Goal: Transaction & Acquisition: Purchase product/service

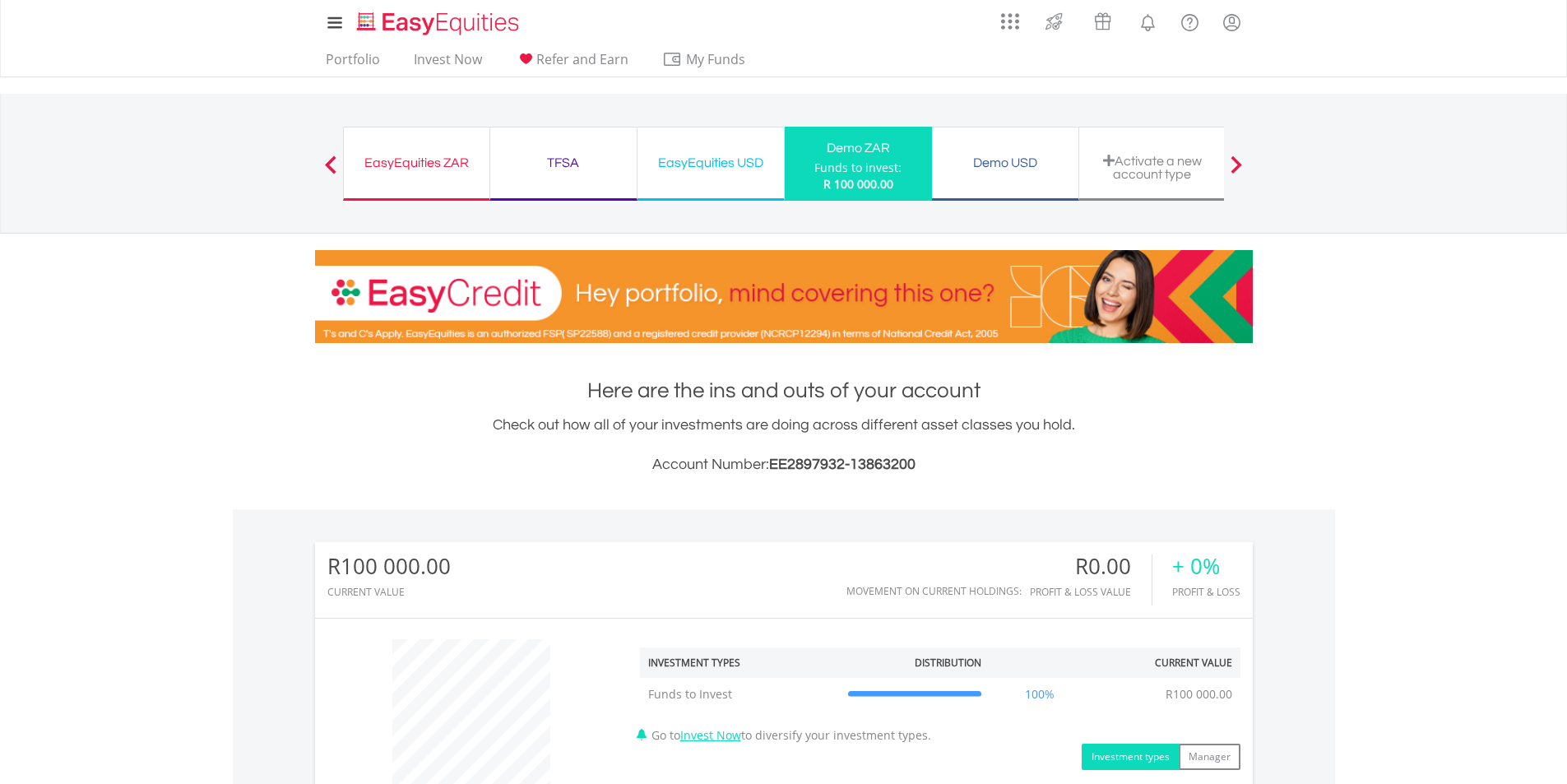
click at [691, 159] on div "EasyEquities USD" at bounding box center [711, 163] width 127 height 23
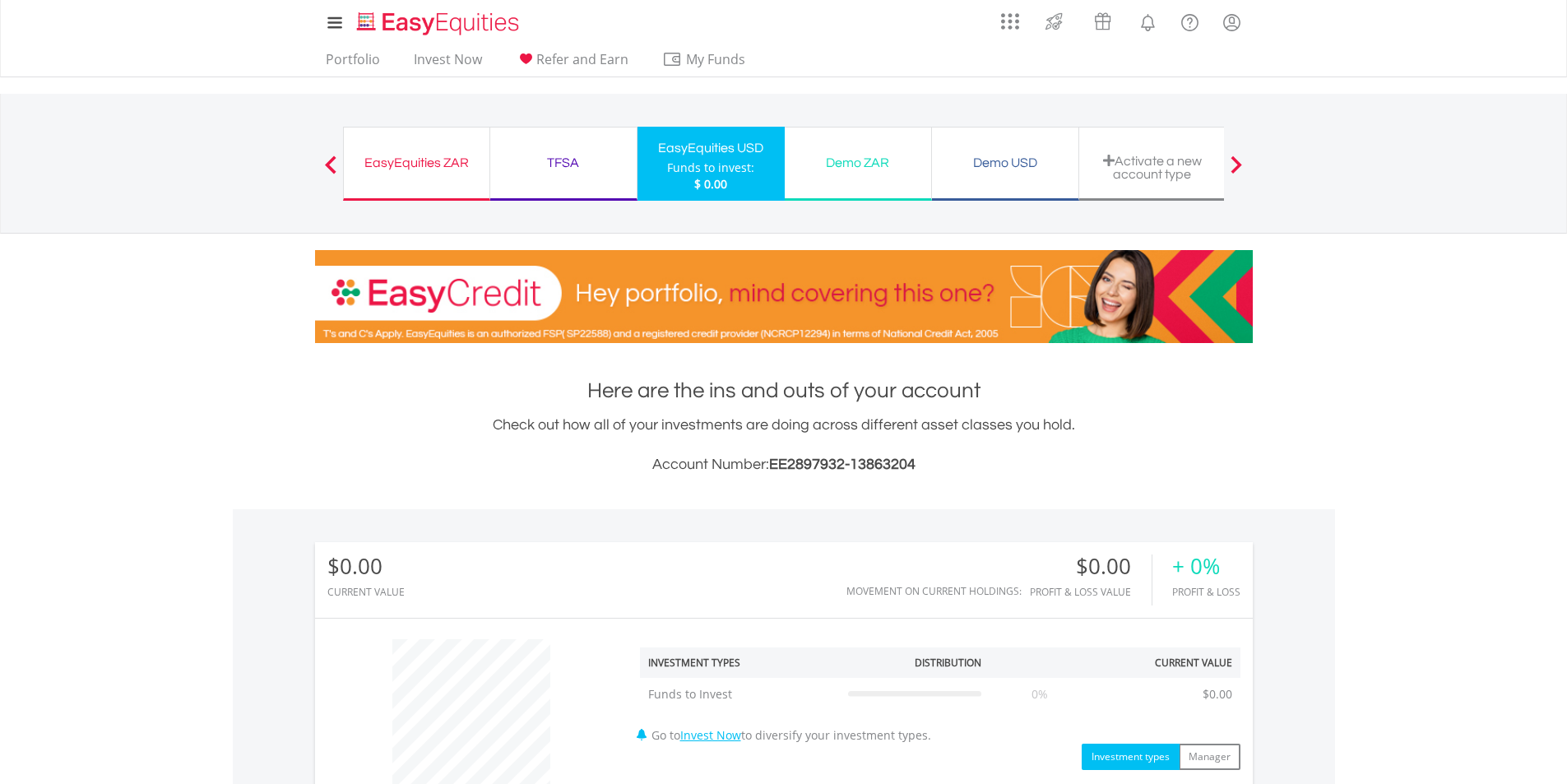
click at [993, 162] on div "Demo USD" at bounding box center [1006, 163] width 127 height 23
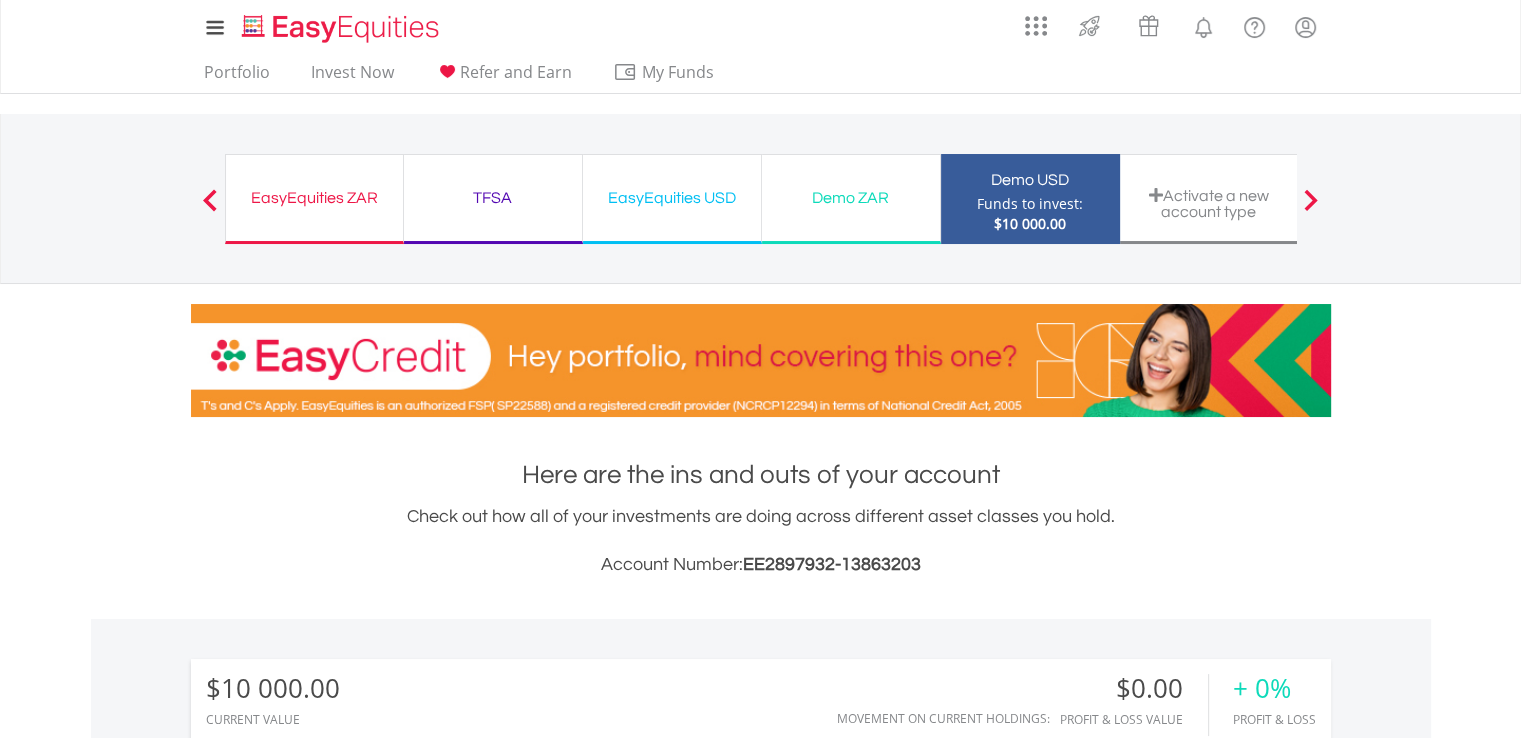
click at [850, 205] on div "Demo ZAR" at bounding box center [851, 198] width 154 height 28
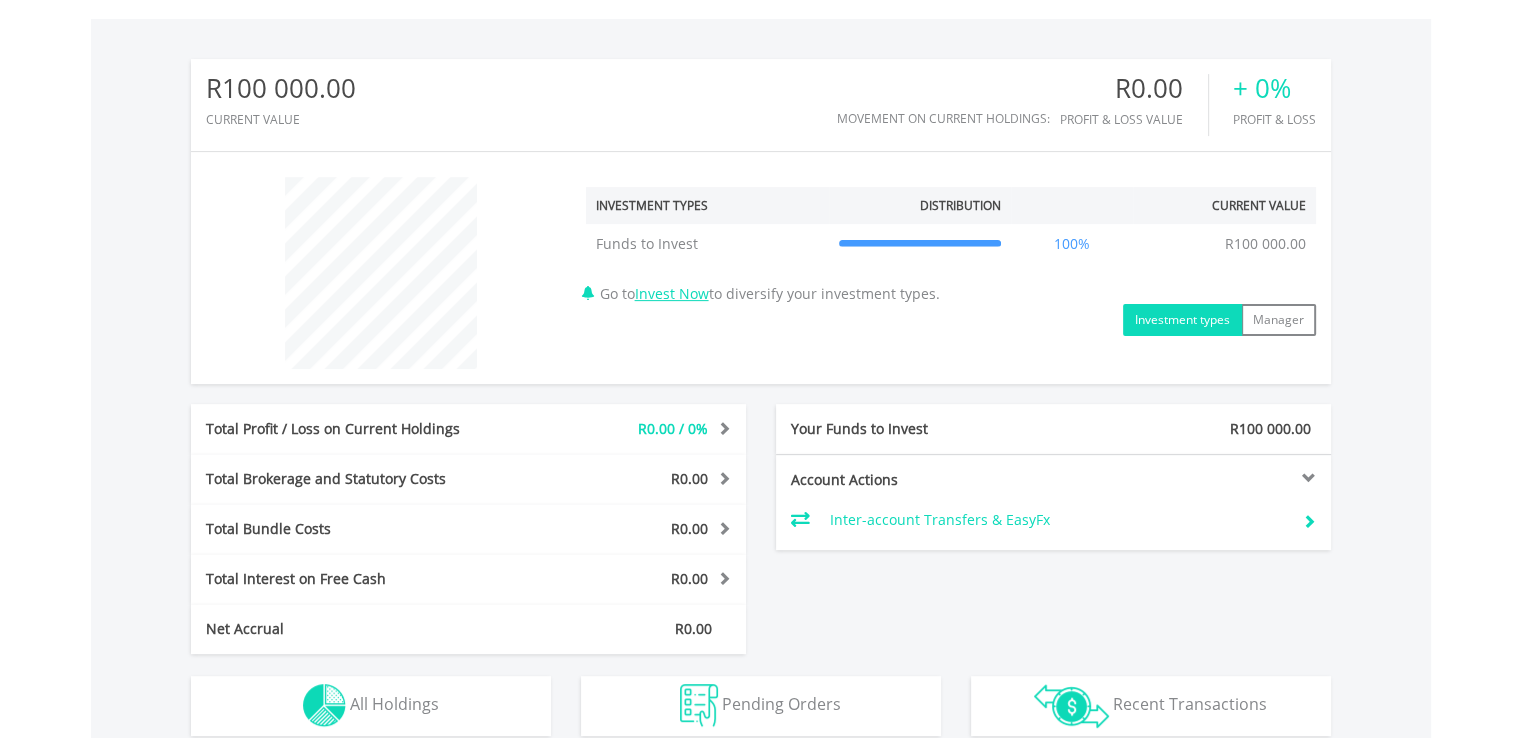
scroll to position [945, 0]
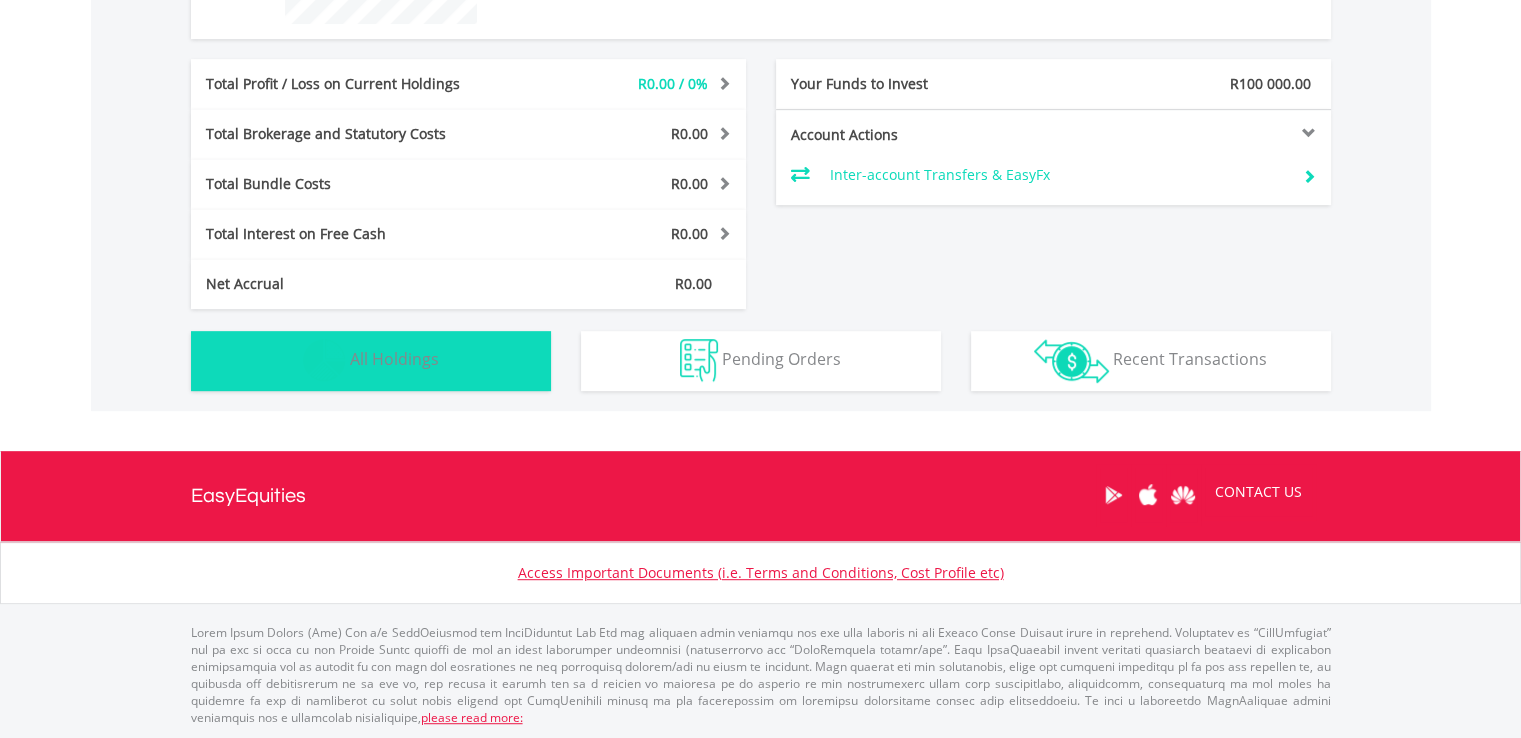
click at [359, 365] on span "All Holdings" at bounding box center [394, 359] width 89 height 22
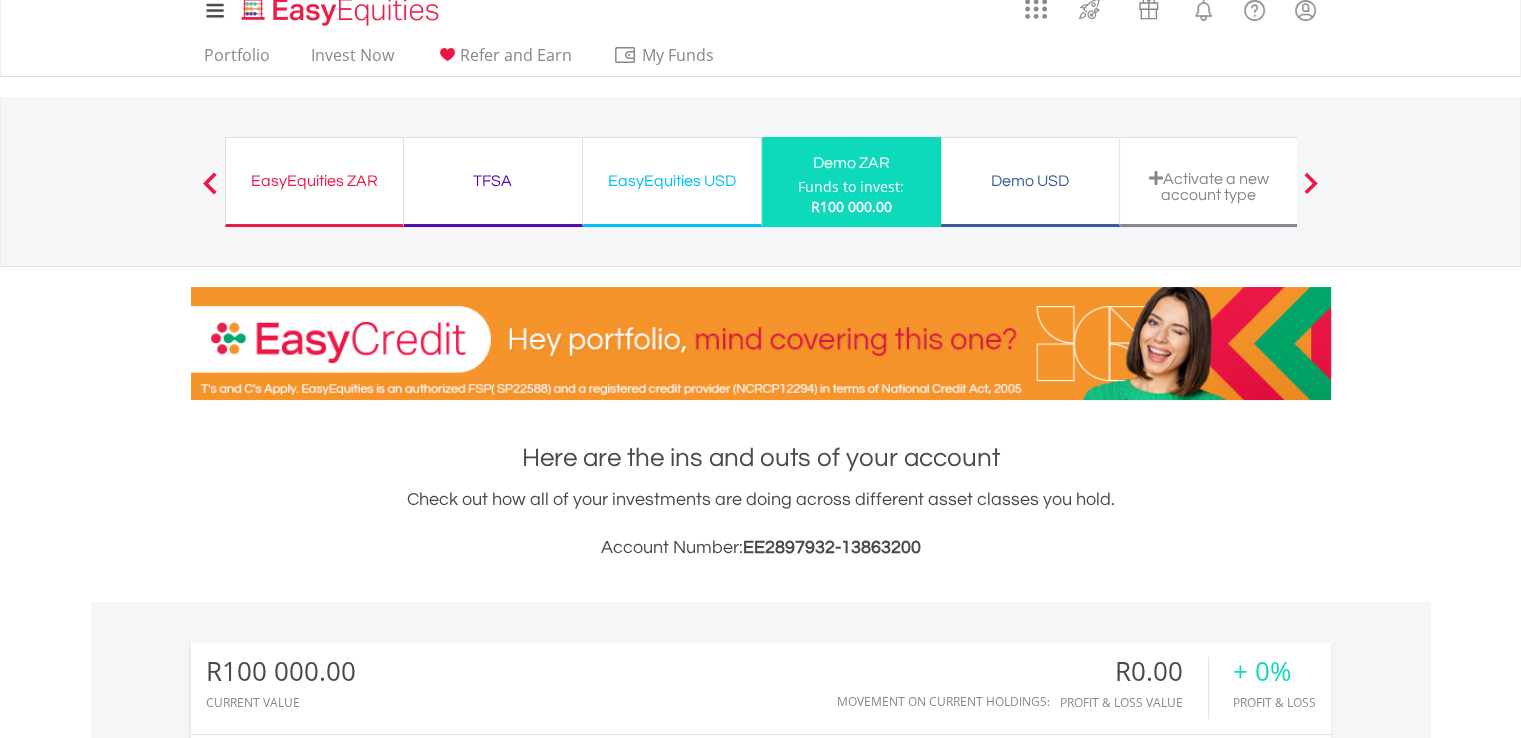
scroll to position [0, 0]
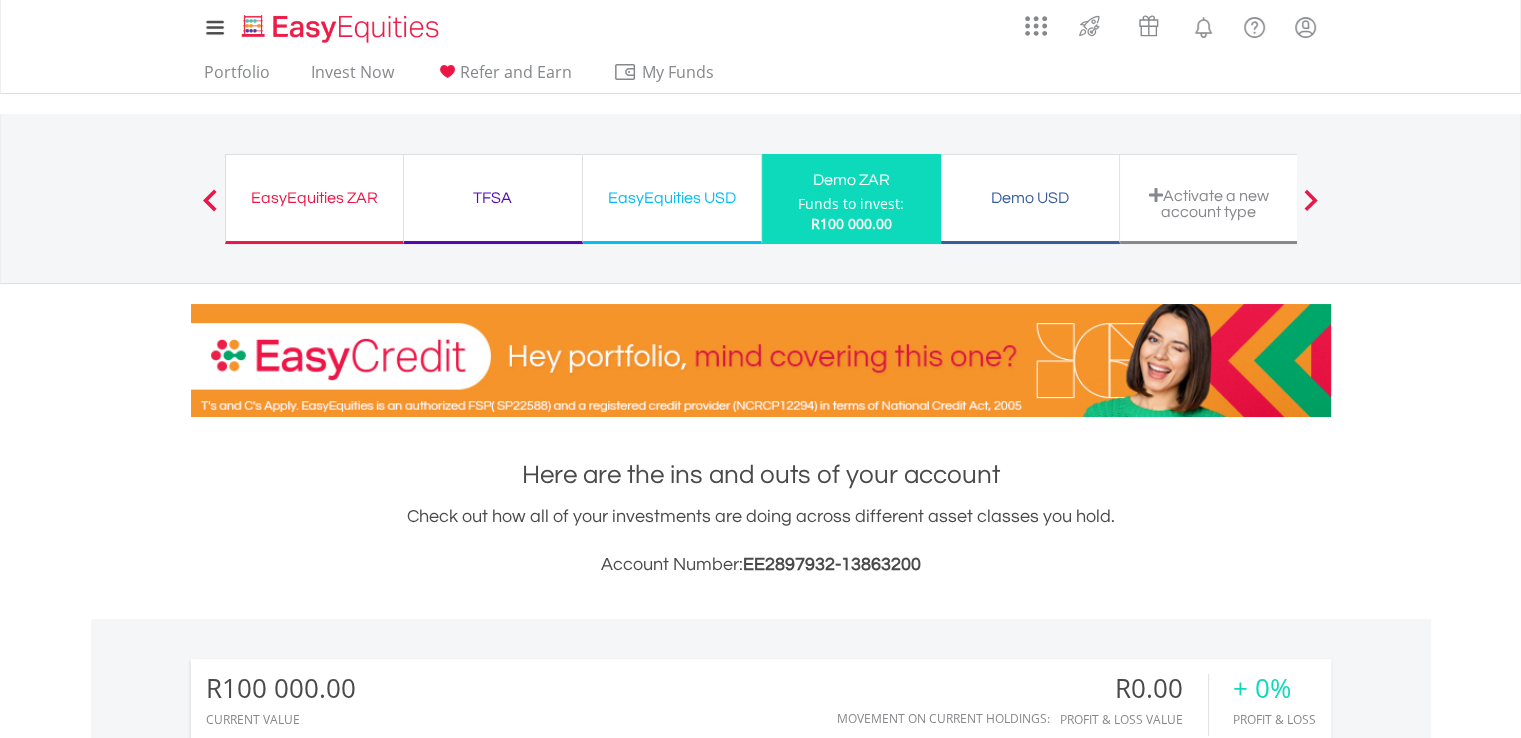
click at [1026, 209] on div "Demo USD" at bounding box center [1030, 198] width 154 height 28
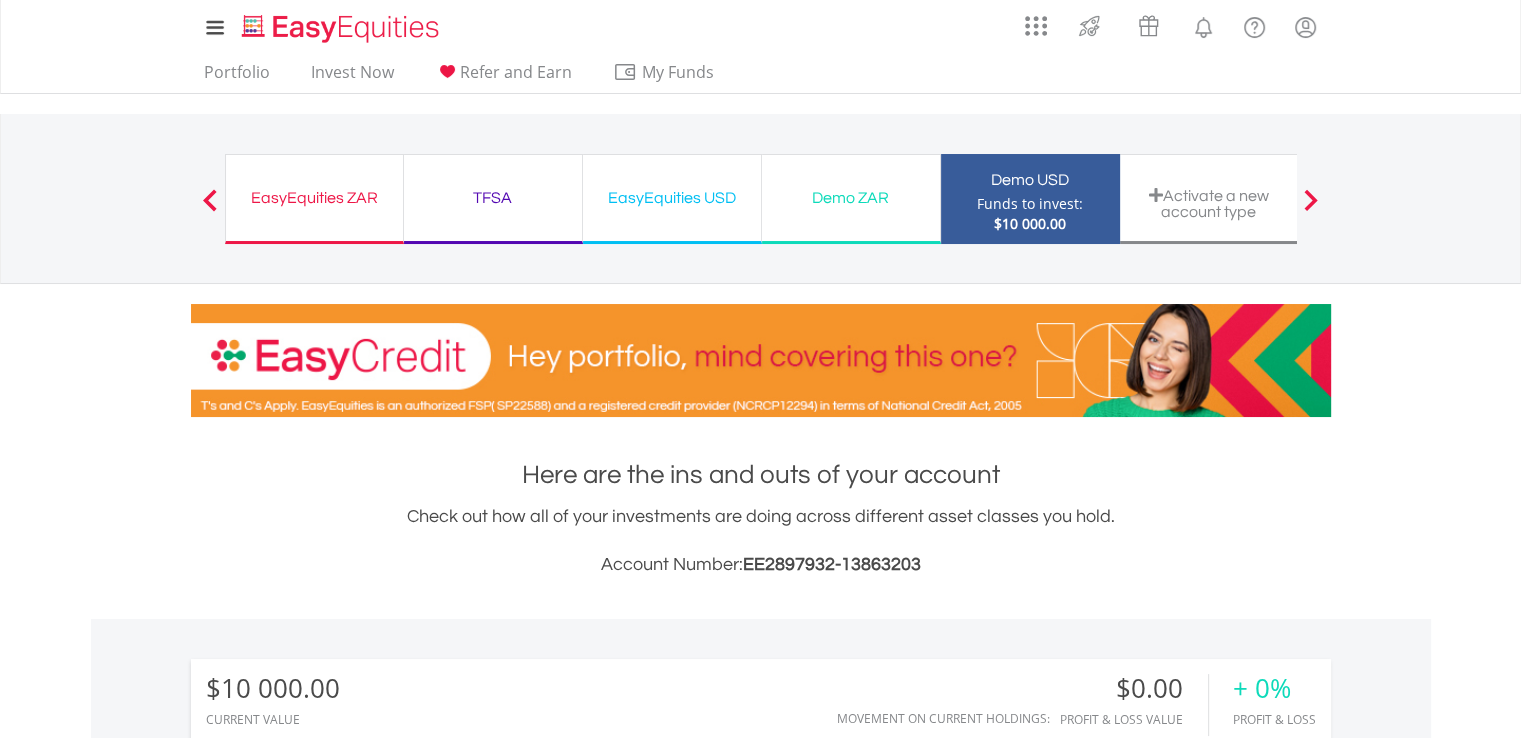
click at [358, 199] on div "EasyEquities ZAR" at bounding box center [314, 198] width 153 height 28
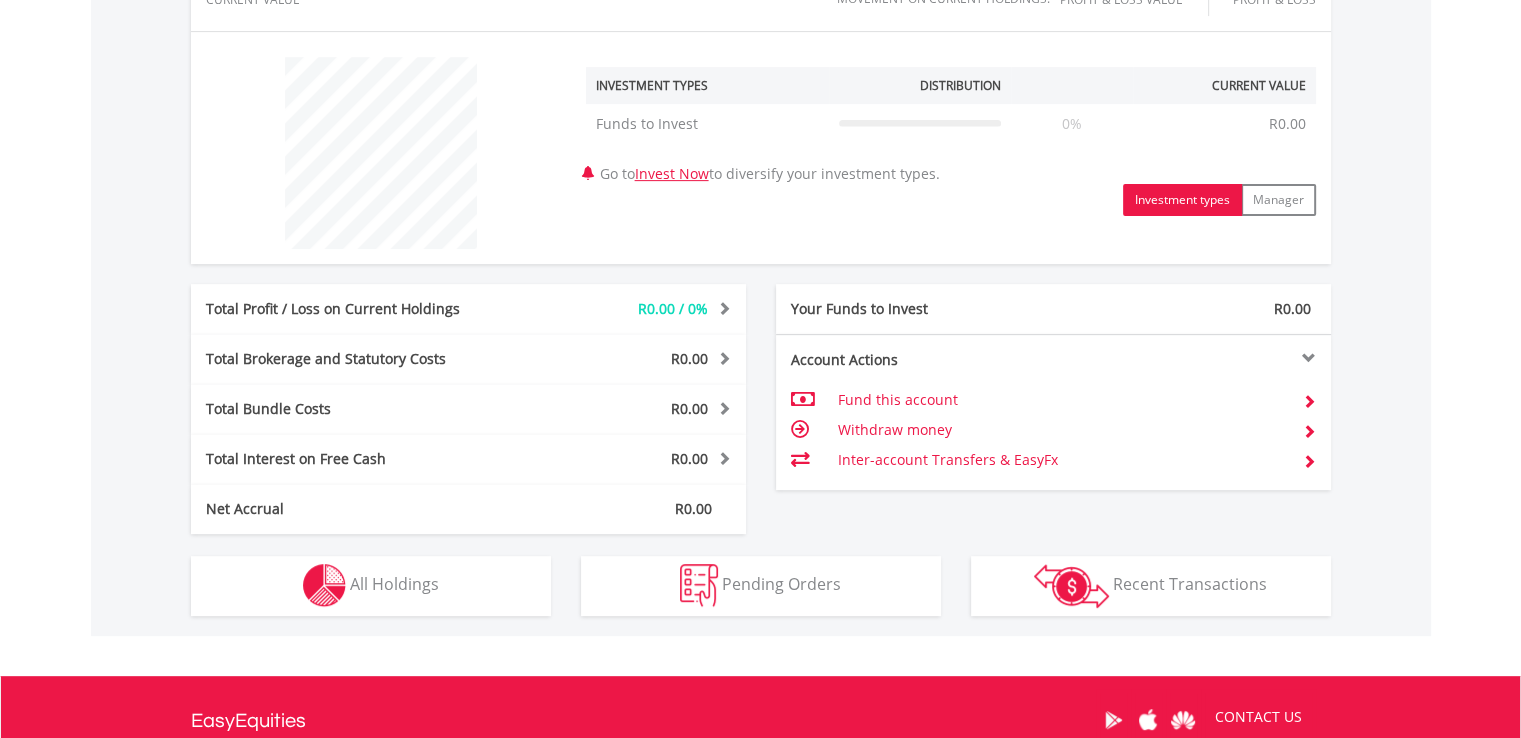
scroll to position [945, 0]
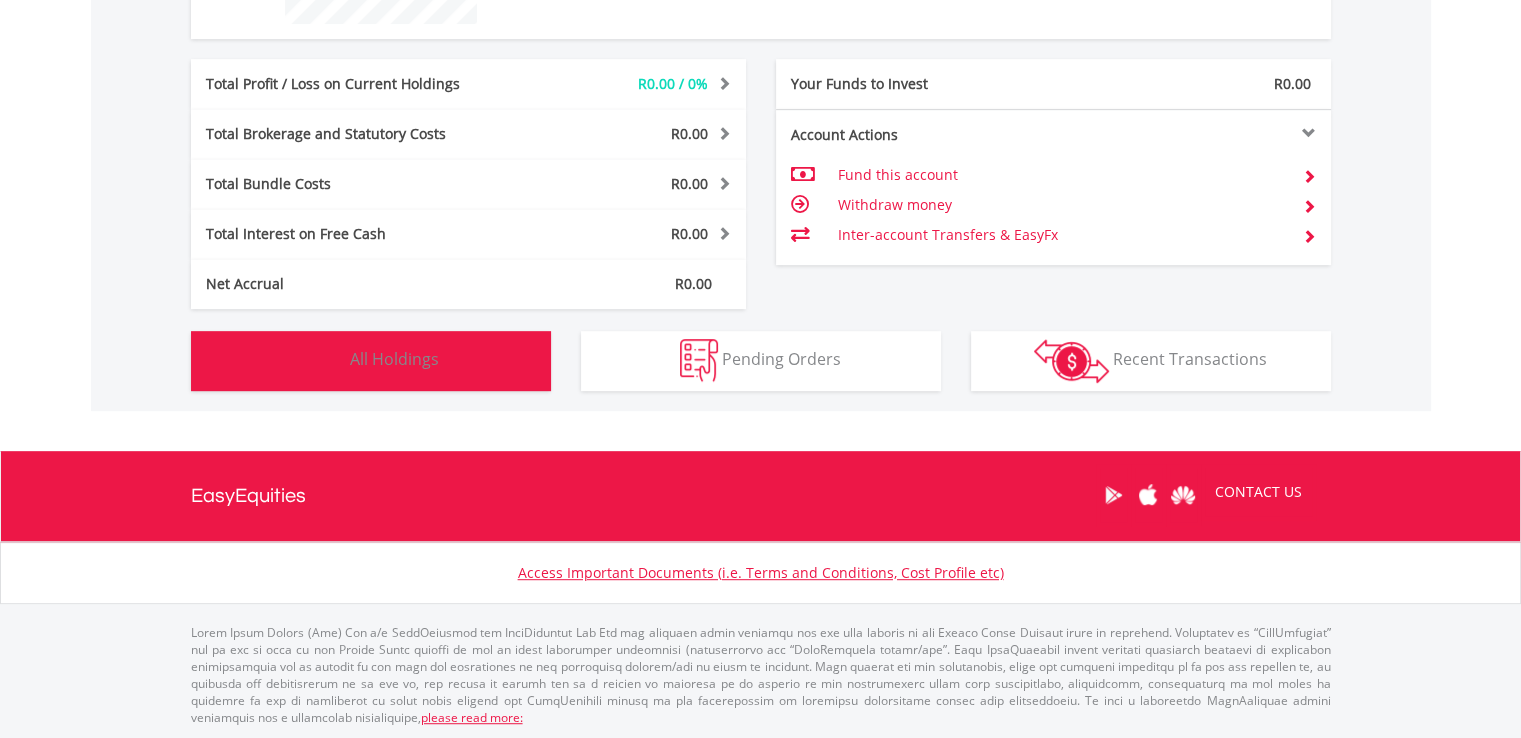
click at [456, 370] on button "Holdings All Holdings" at bounding box center [371, 361] width 360 height 60
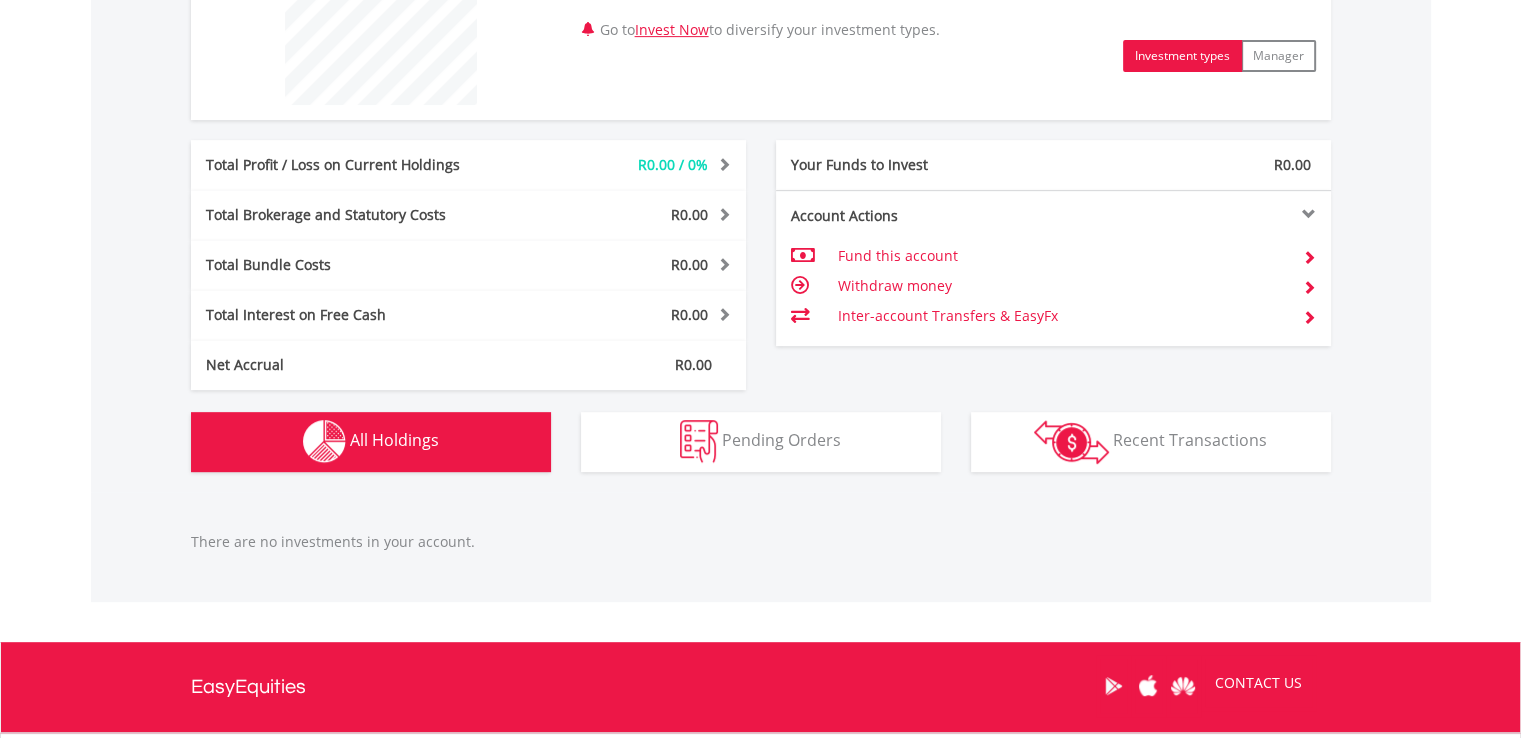
scroll to position [1056, 0]
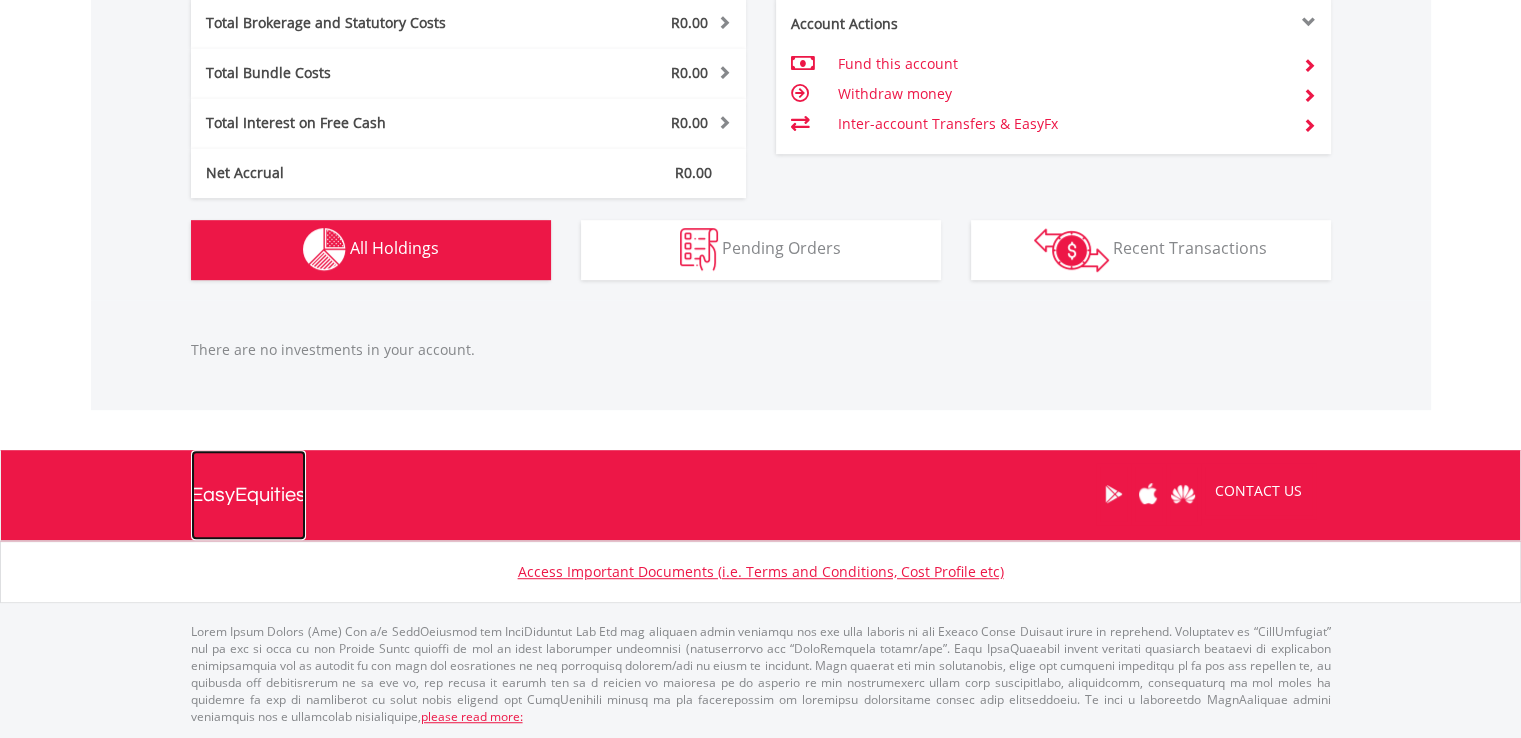
click at [253, 491] on div "EasyEquities" at bounding box center [248, 495] width 115 height 90
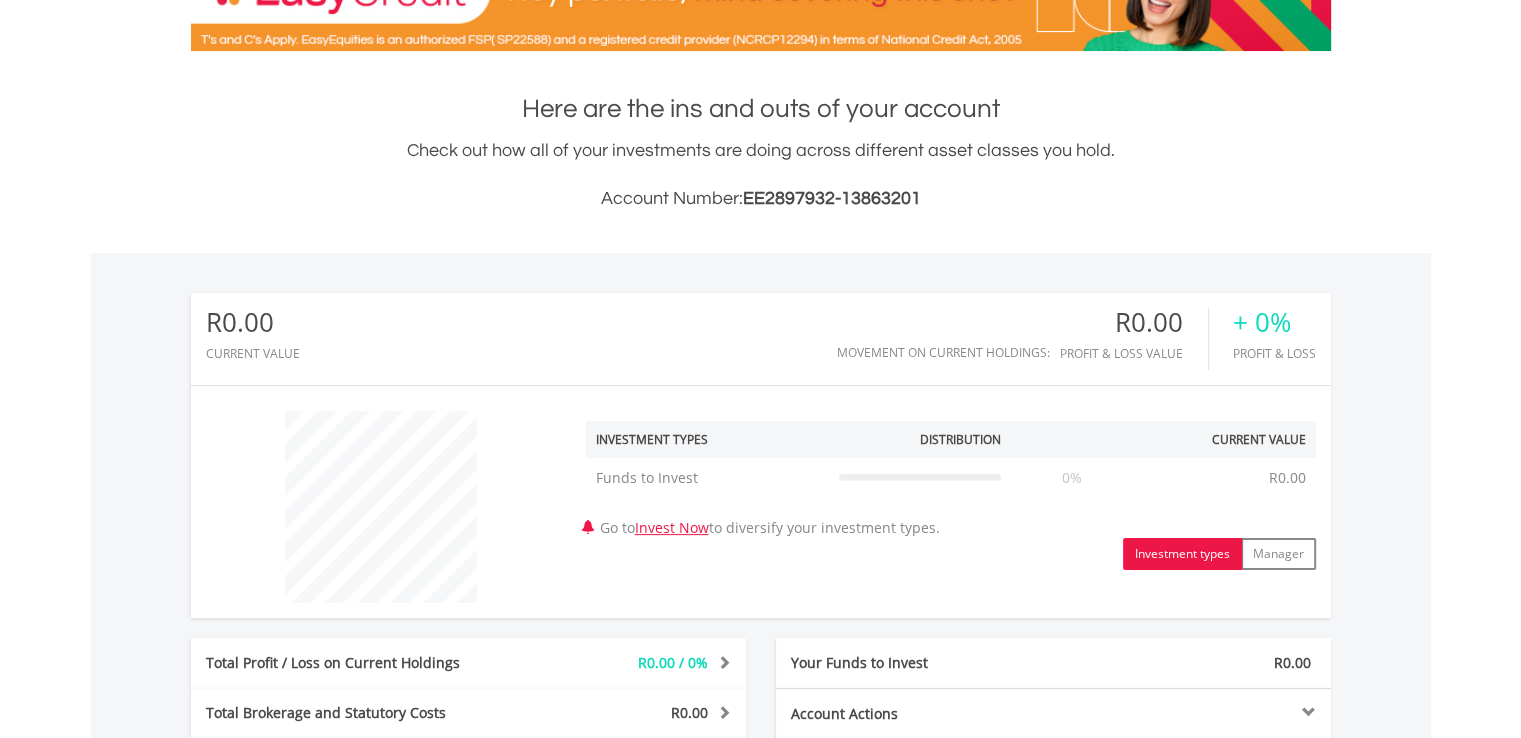
scroll to position [145, 0]
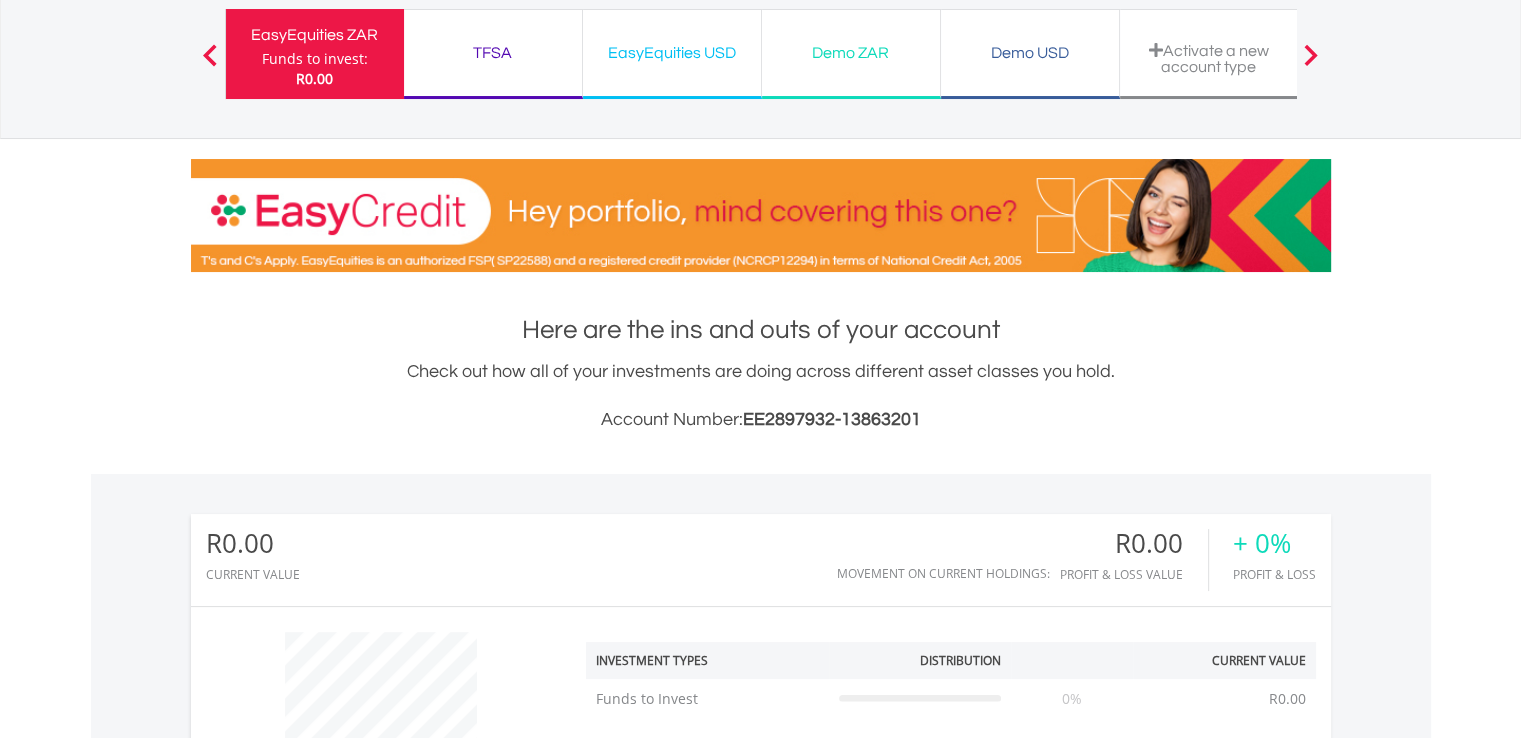
click at [484, 55] on div "TFSA" at bounding box center [493, 53] width 154 height 28
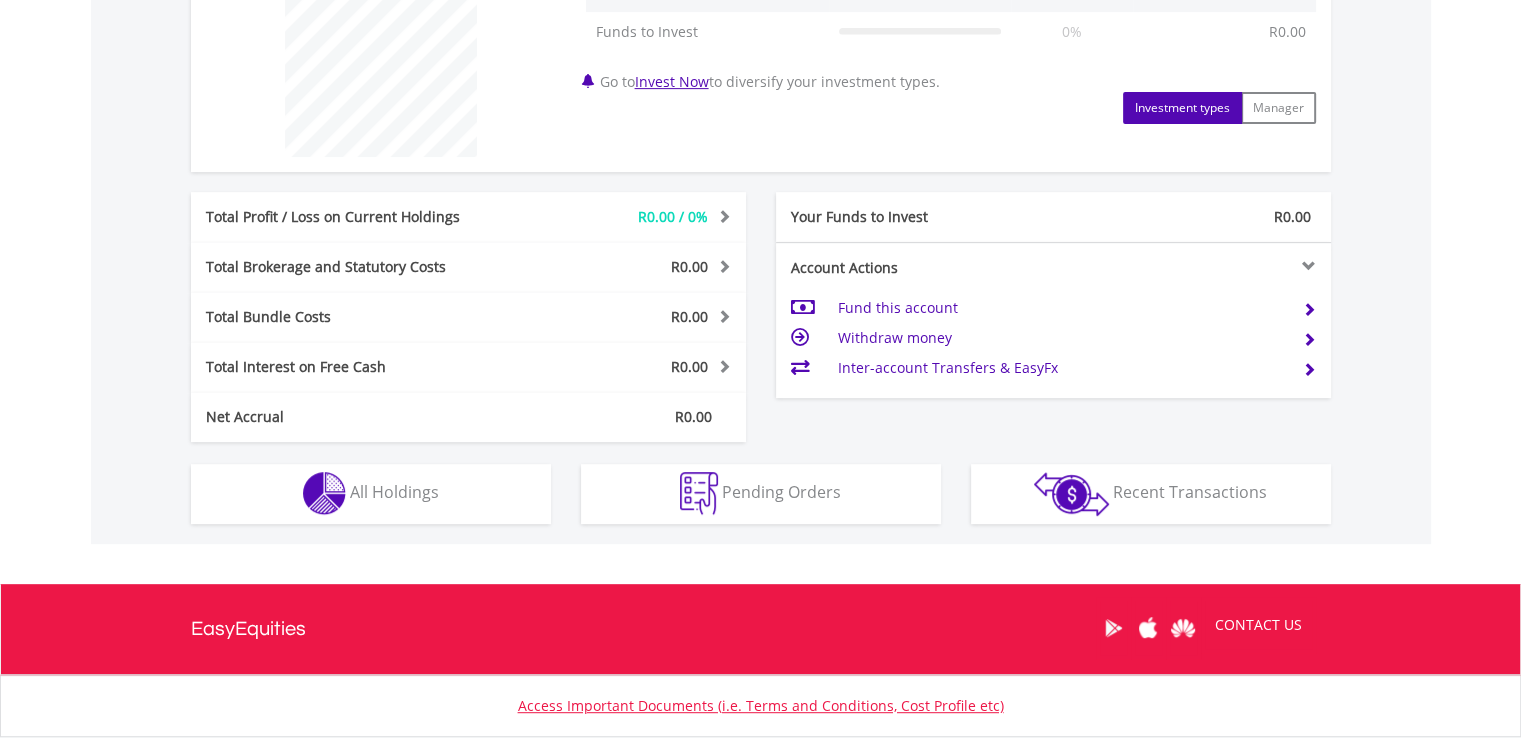
scroll to position [945, 0]
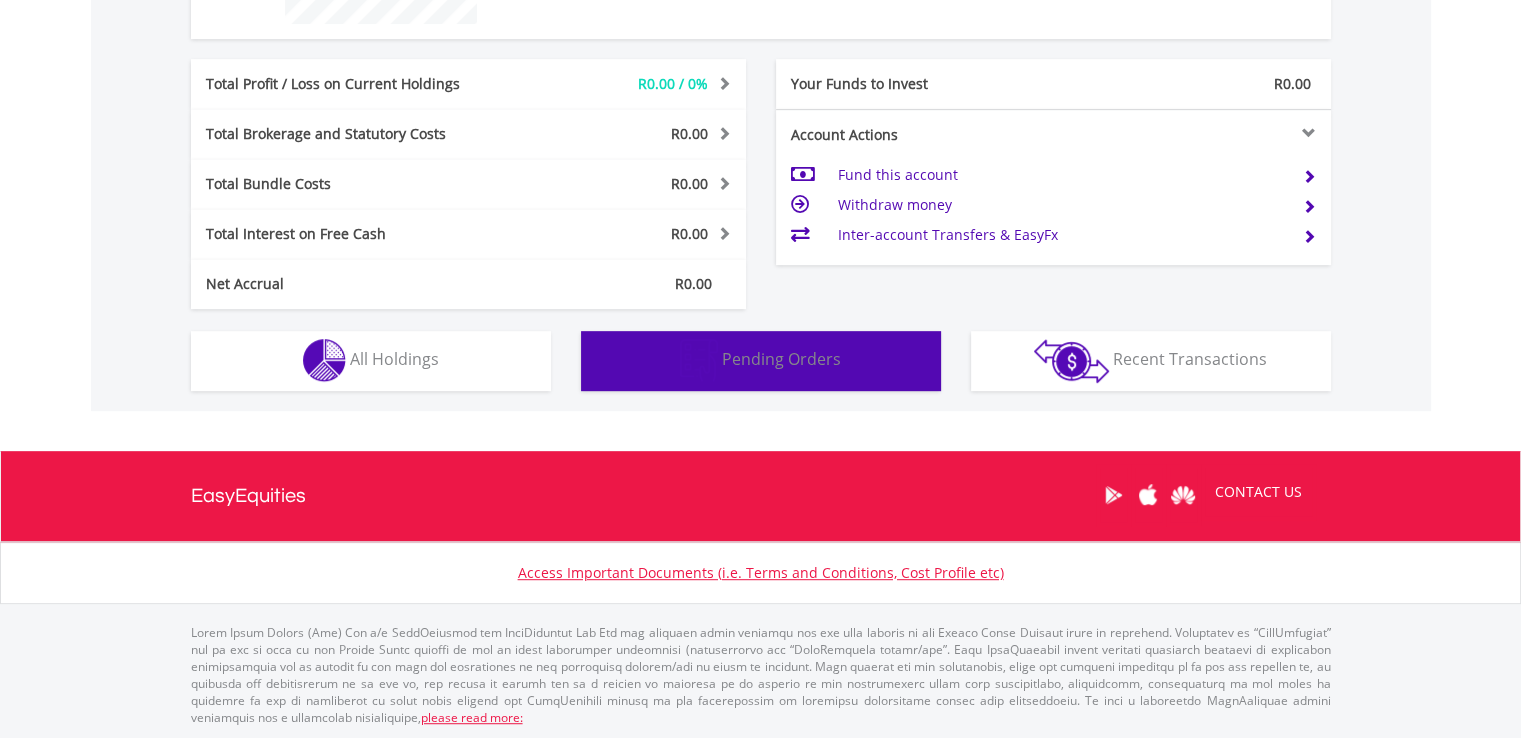
click at [800, 355] on span "Pending Orders" at bounding box center [781, 359] width 119 height 22
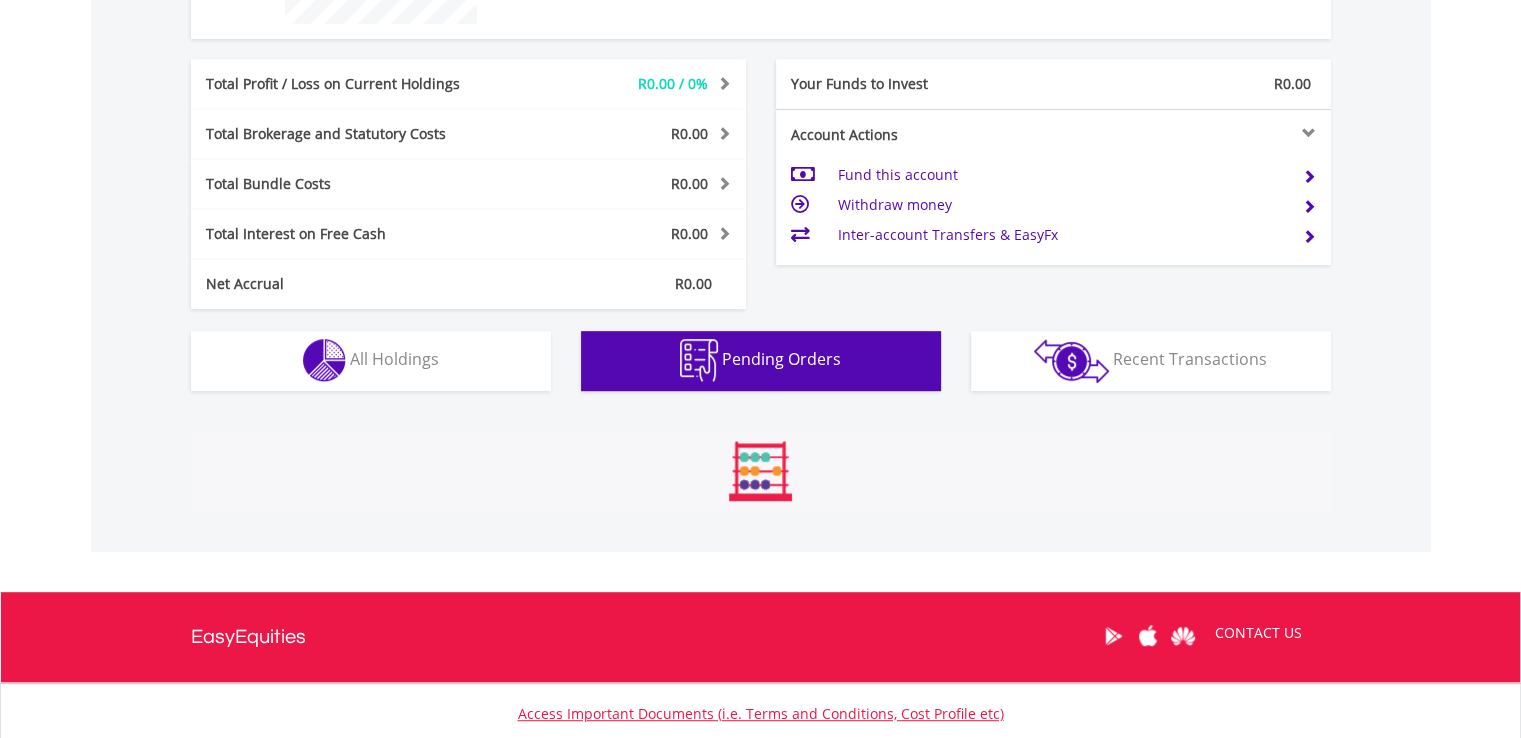
scroll to position [1056, 0]
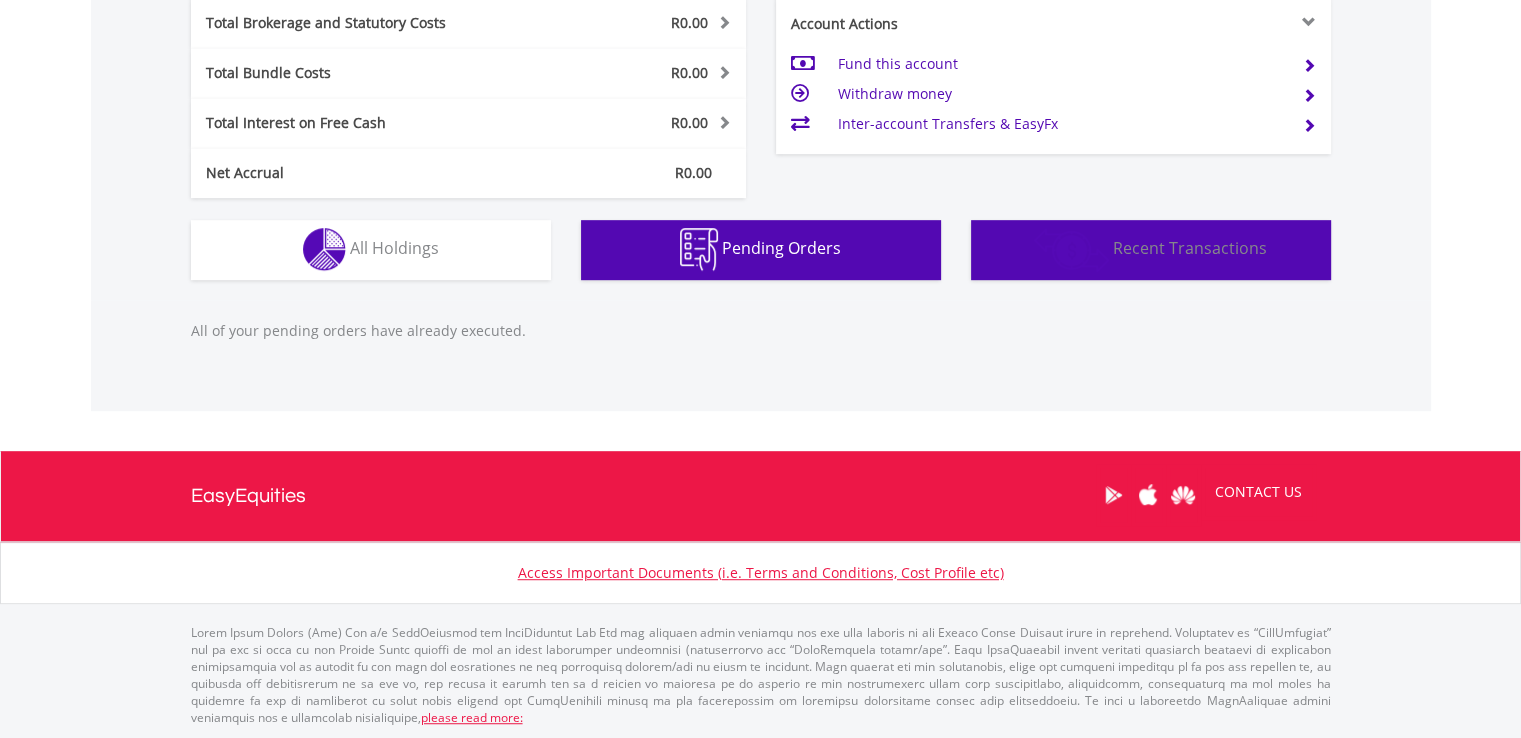
click at [1101, 261] on img "button" at bounding box center [1071, 250] width 75 height 44
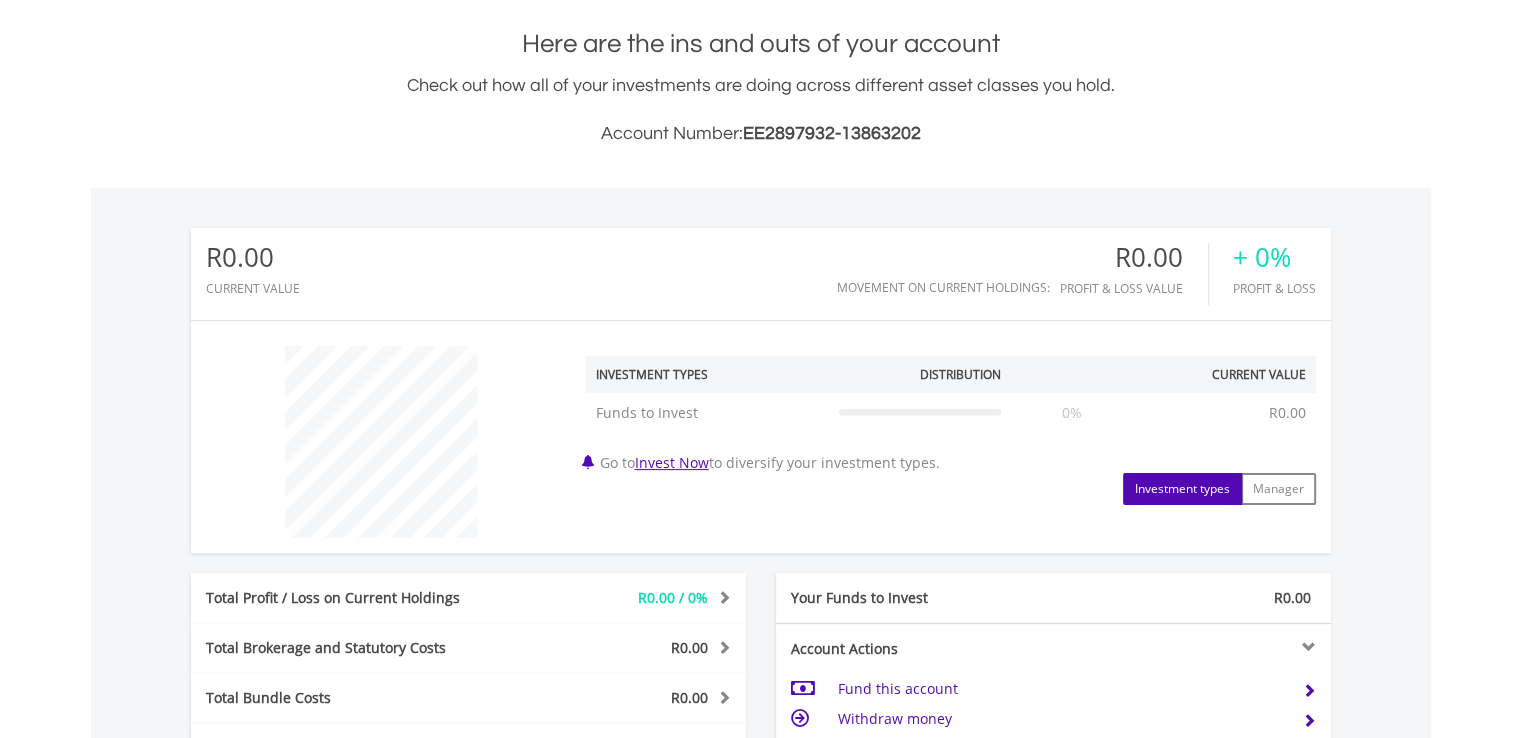
scroll to position [0, 0]
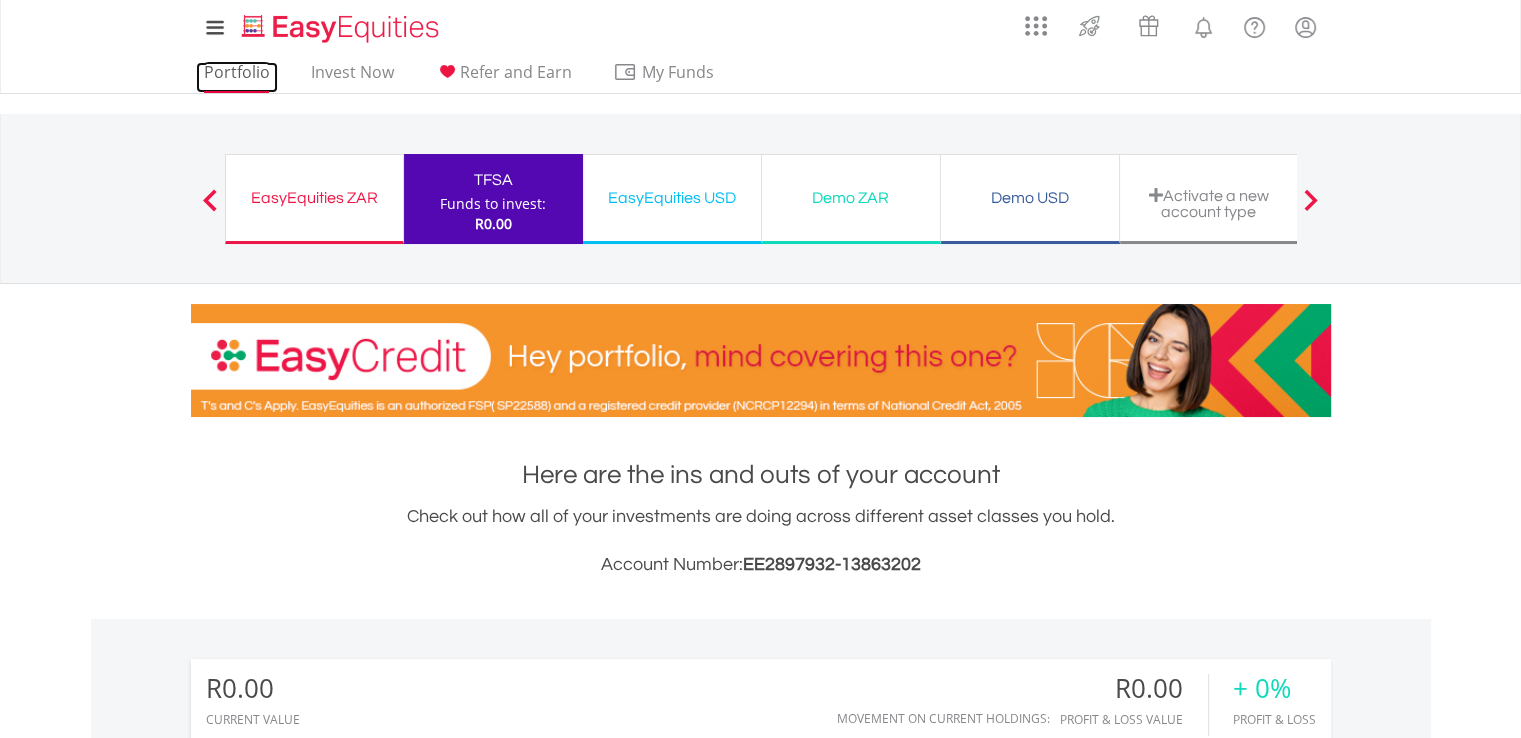
click at [253, 78] on link "Portfolio" at bounding box center [237, 77] width 82 height 31
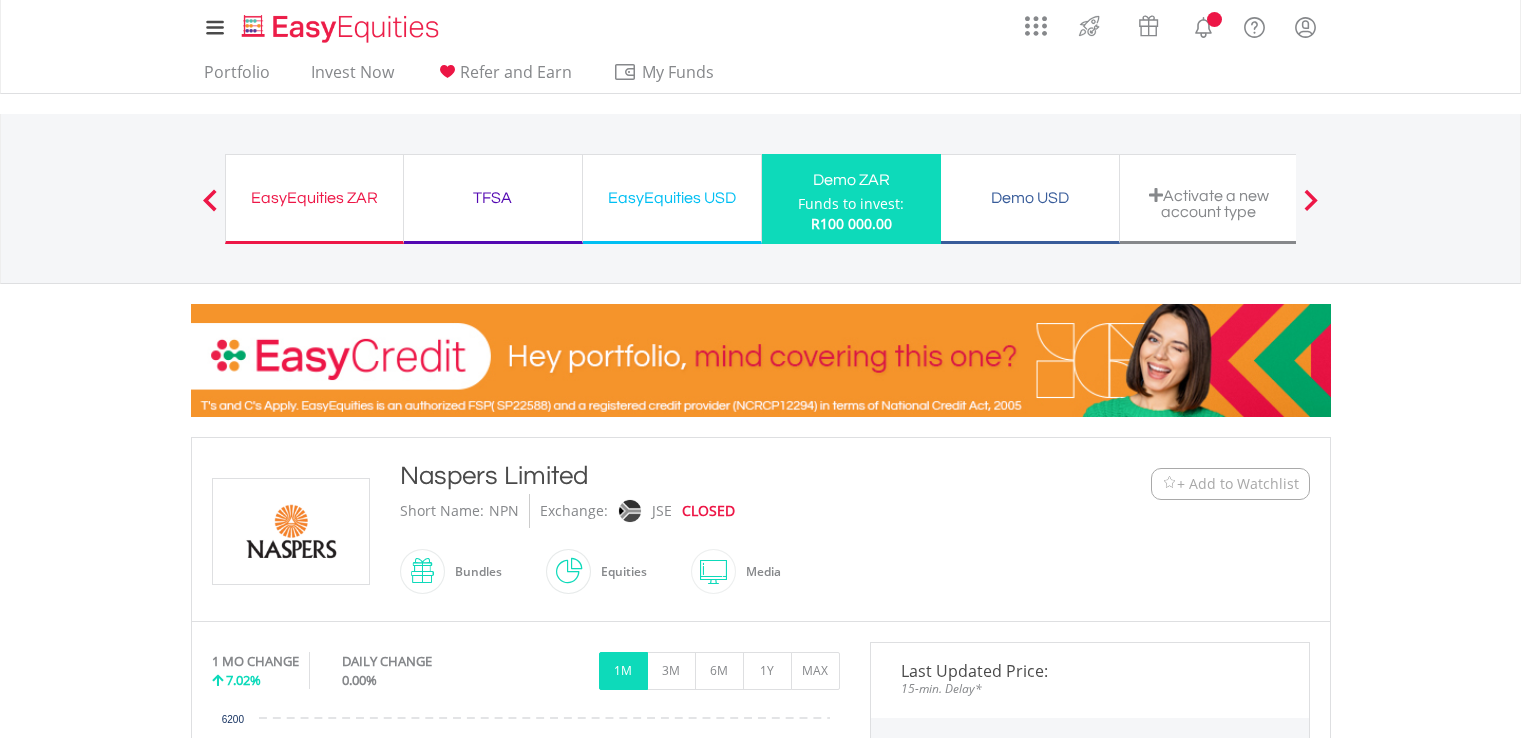
scroll to position [300, 0]
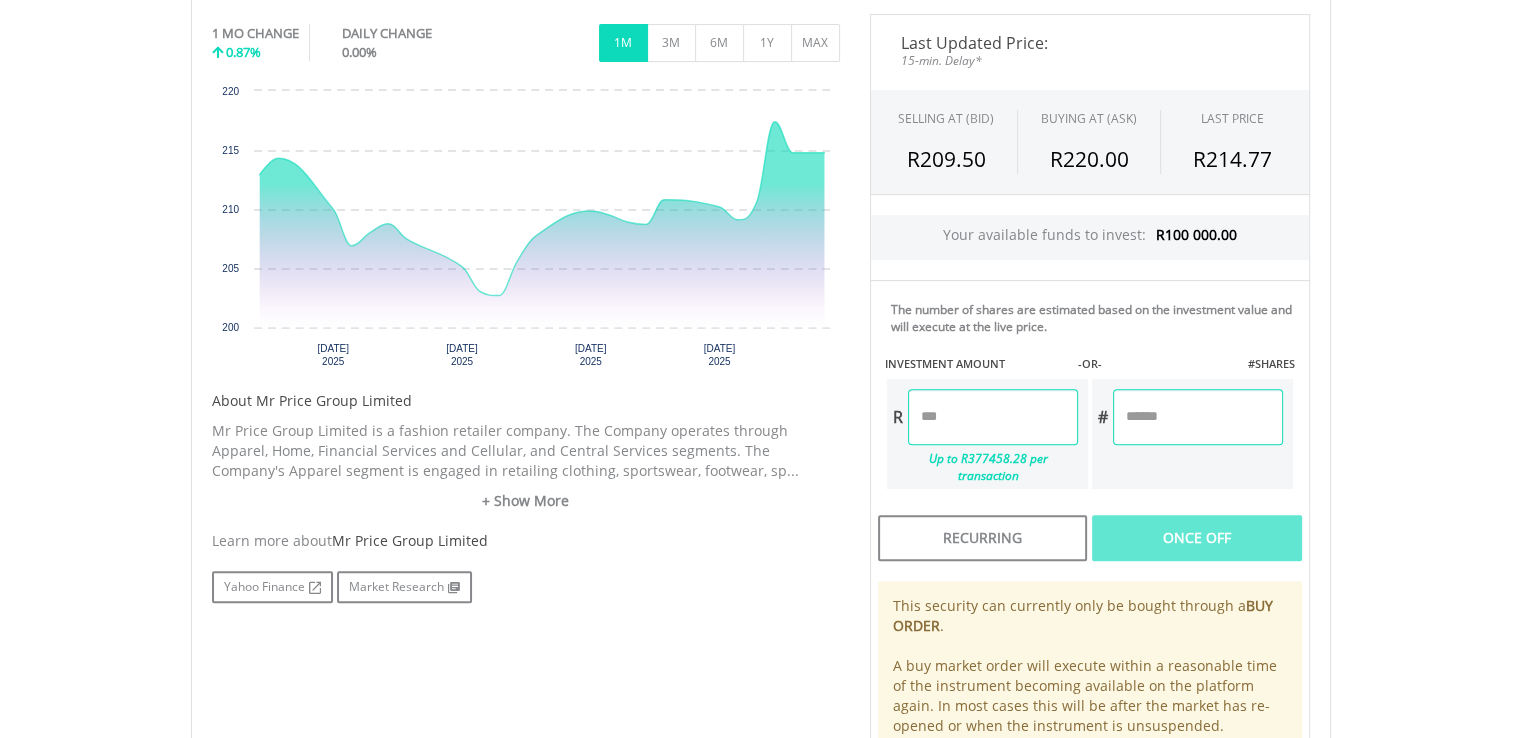
scroll to position [700, 0]
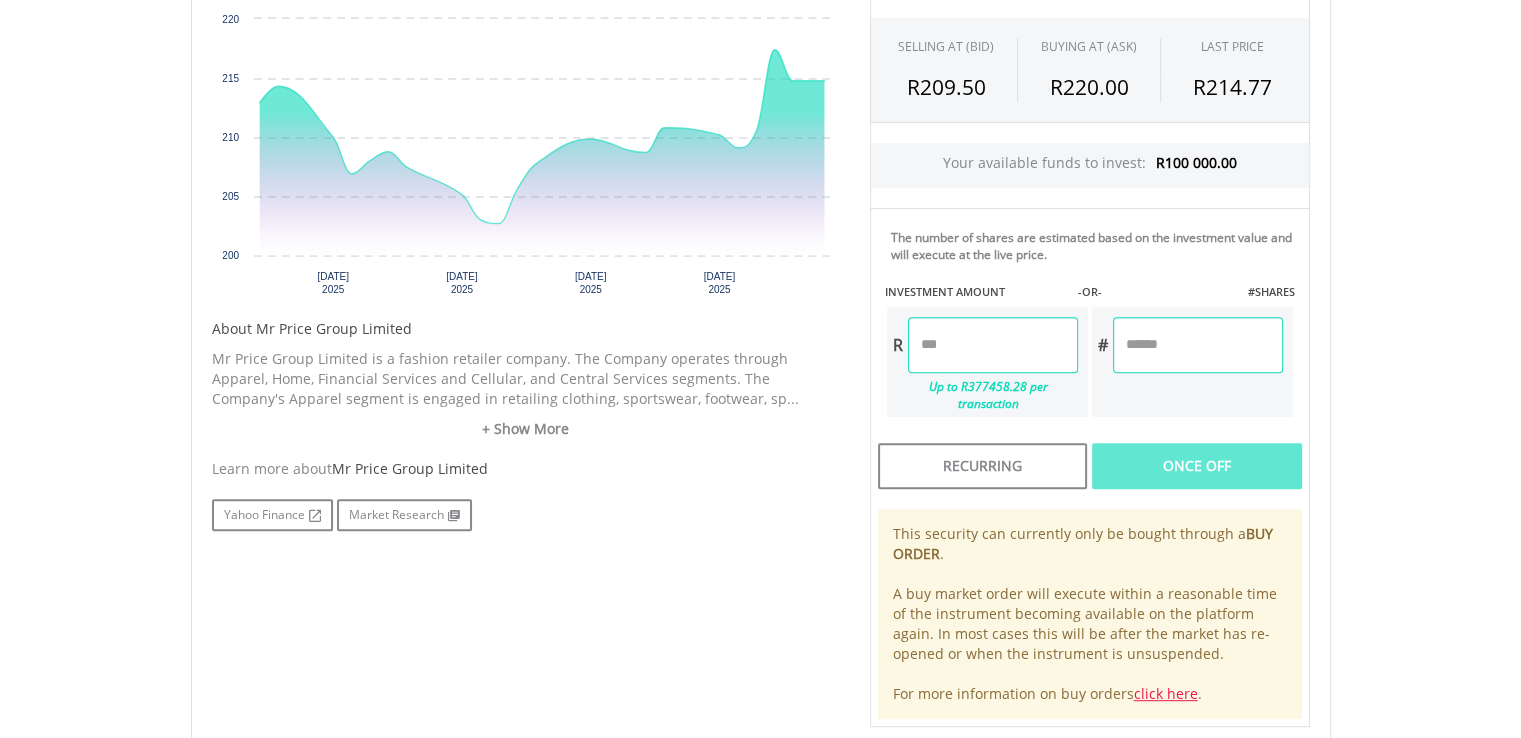
click at [960, 338] on input "number" at bounding box center [993, 345] width 170 height 56
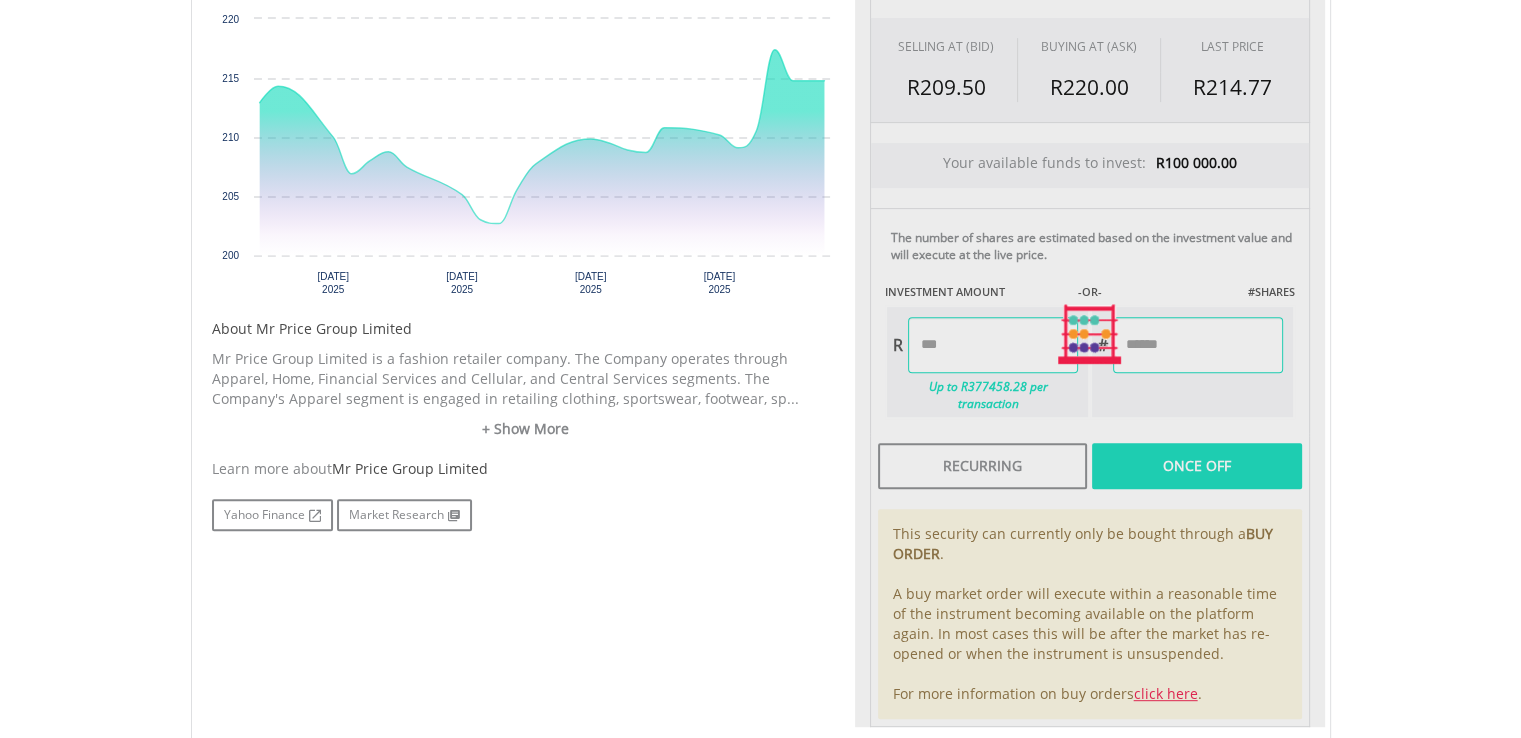
type input "****"
type input "******"
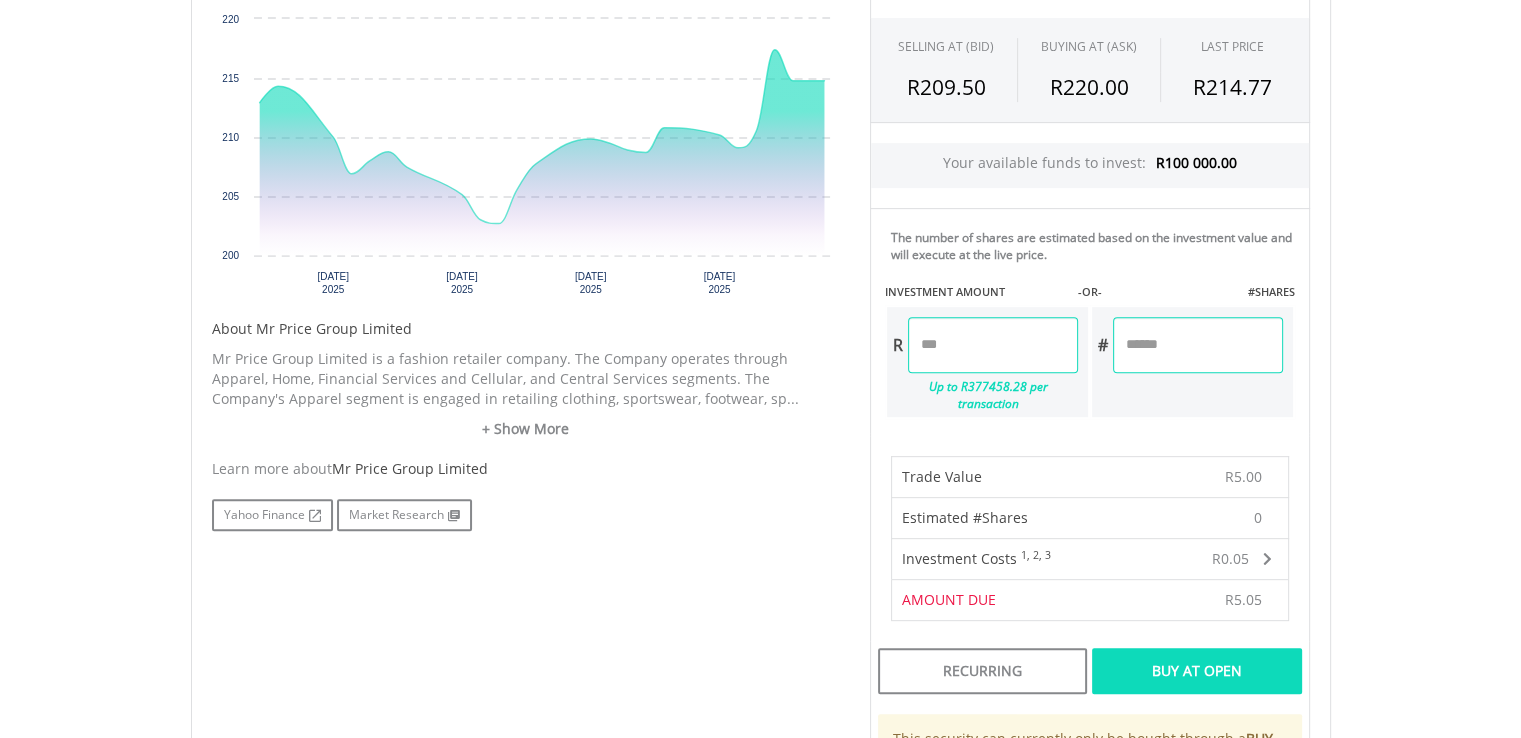
scroll to position [800, 0]
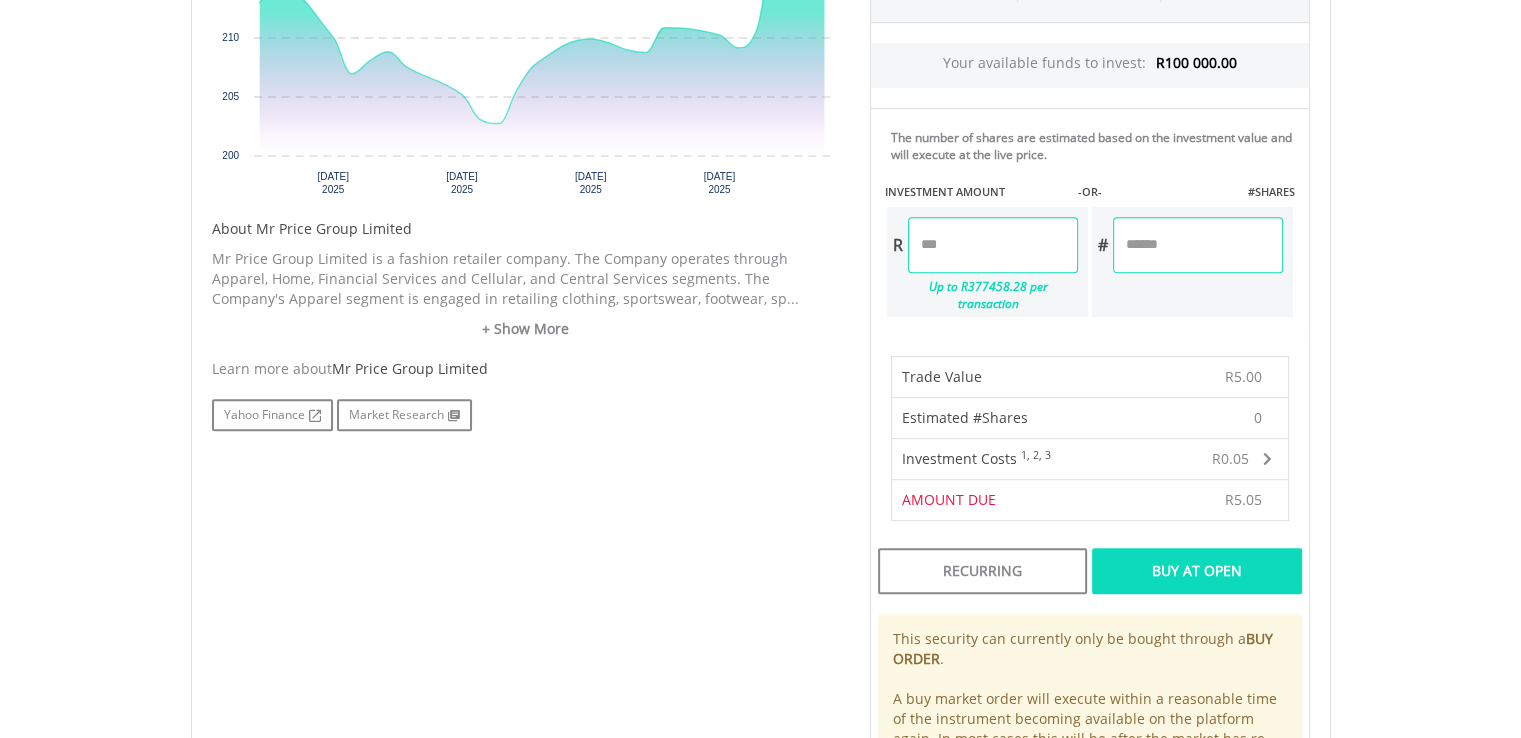
click at [1161, 560] on div "Buy At Open" at bounding box center [1196, 571] width 209 height 46
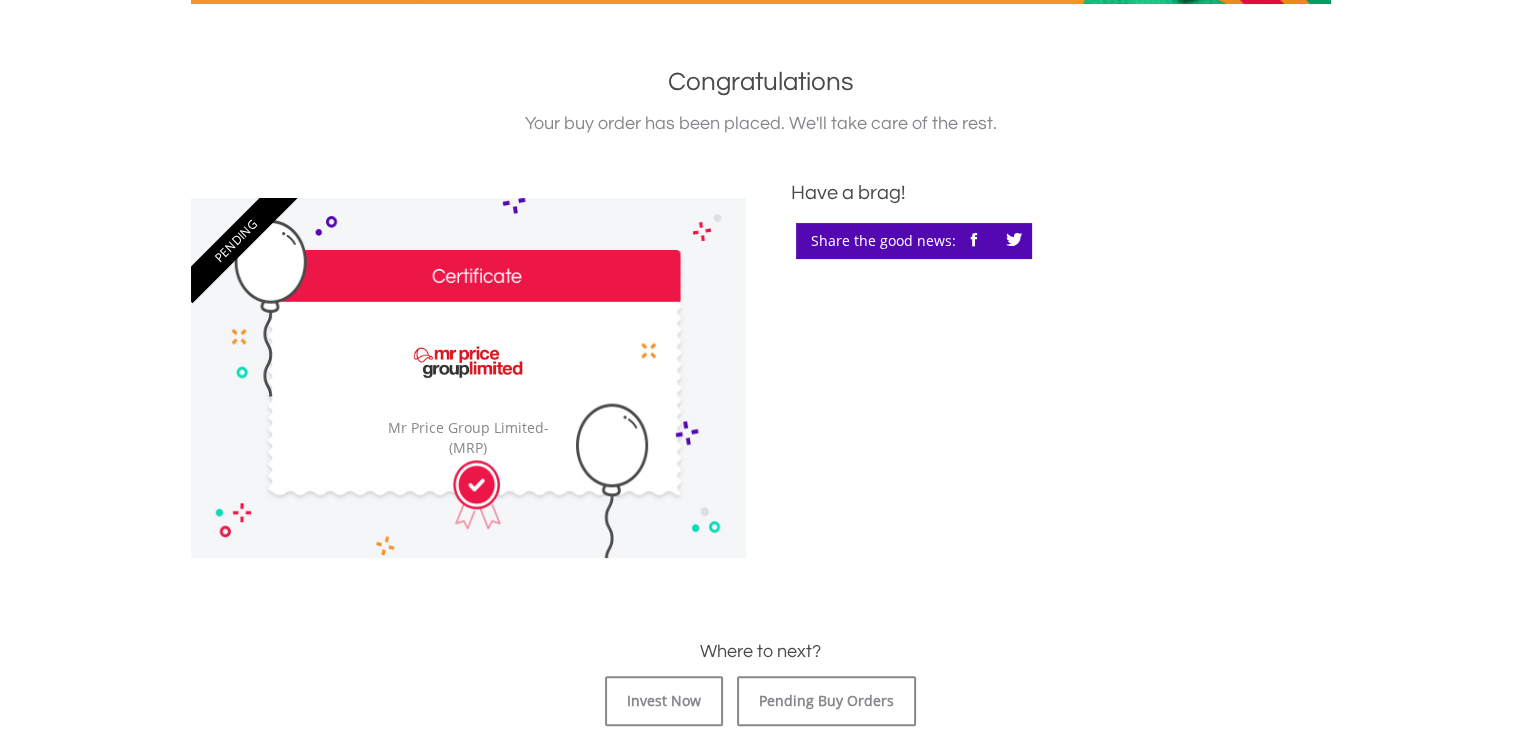
scroll to position [400, 0]
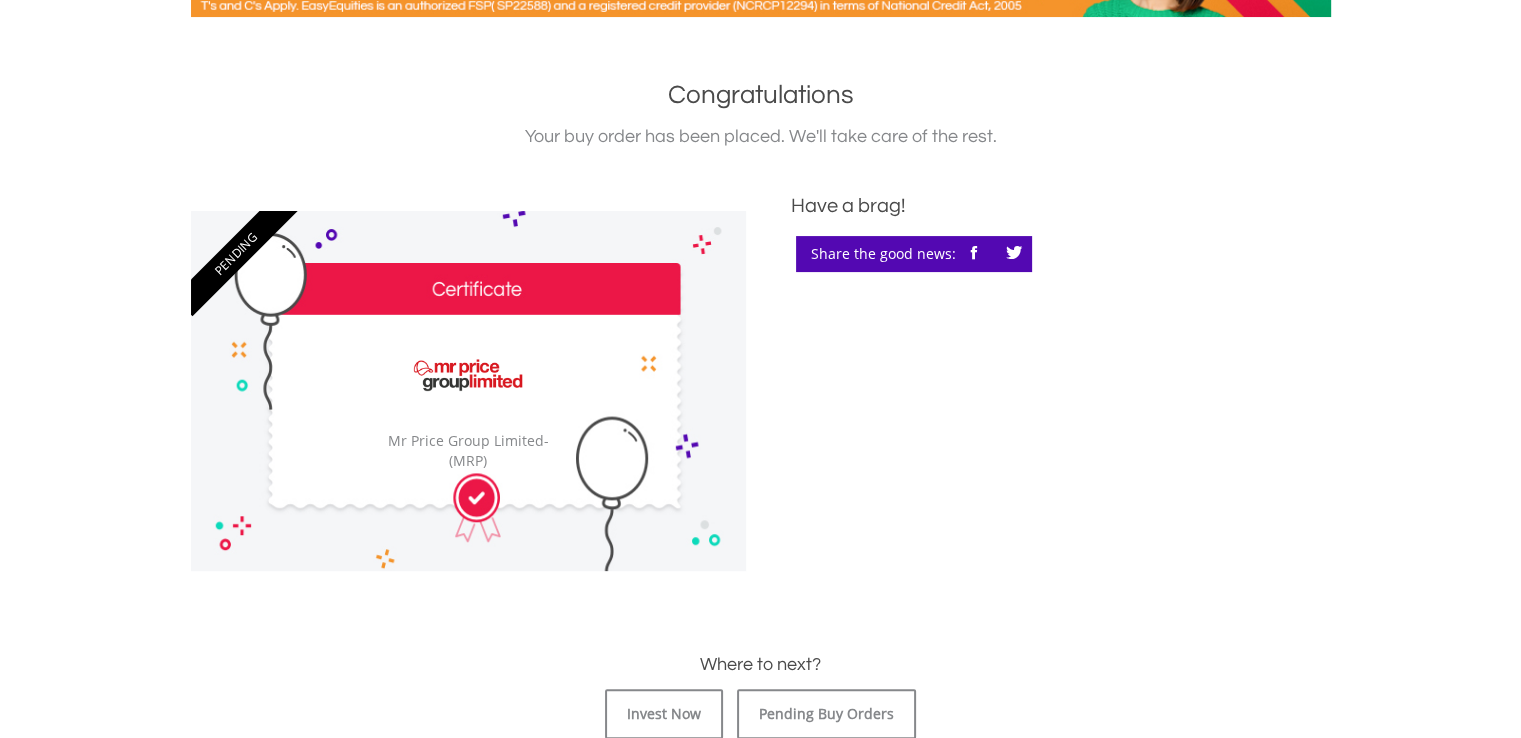
click at [462, 305] on div "﻿ Mr Price Group Limited Mr Price Group Limited - (MRP)" at bounding box center [468, 391] width 555 height 360
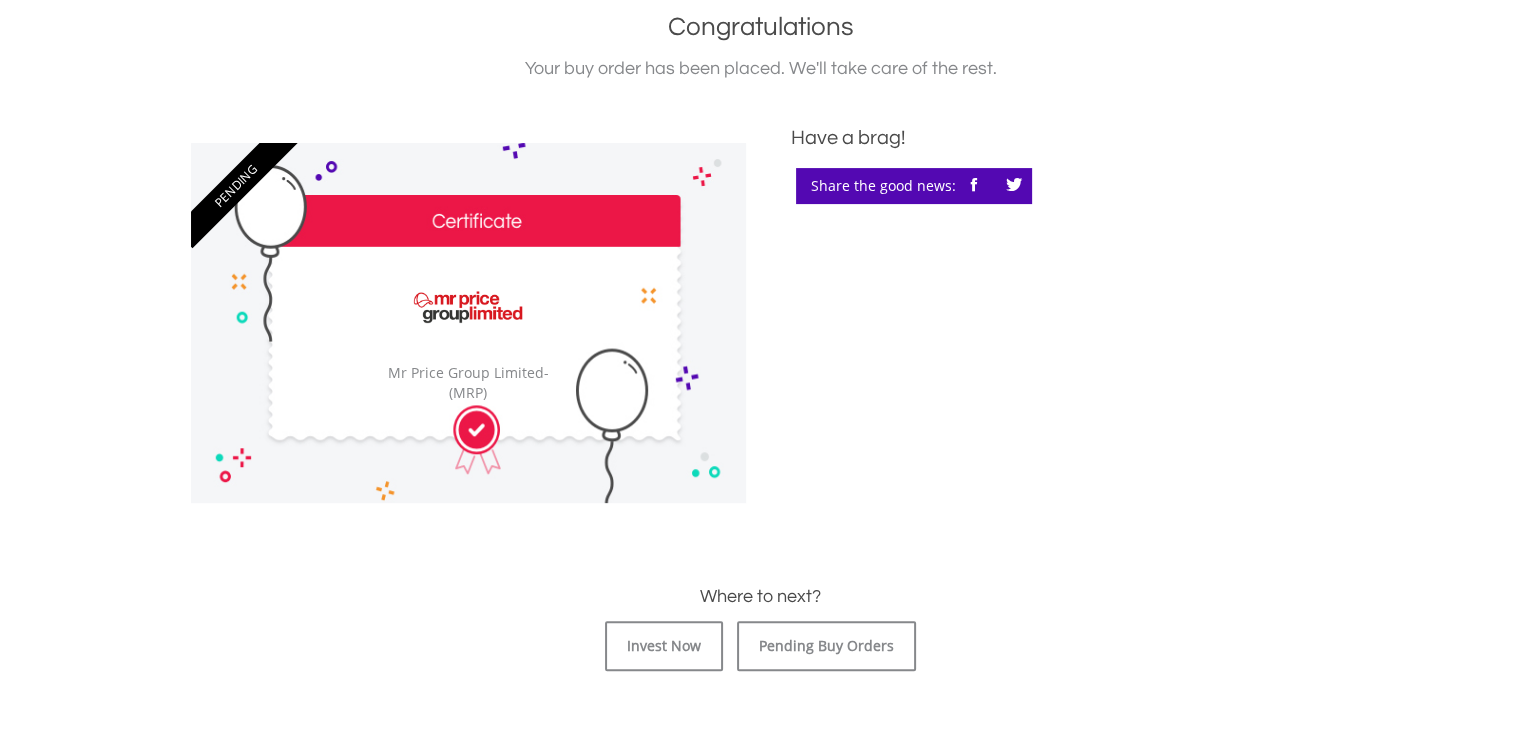
scroll to position [600, 0]
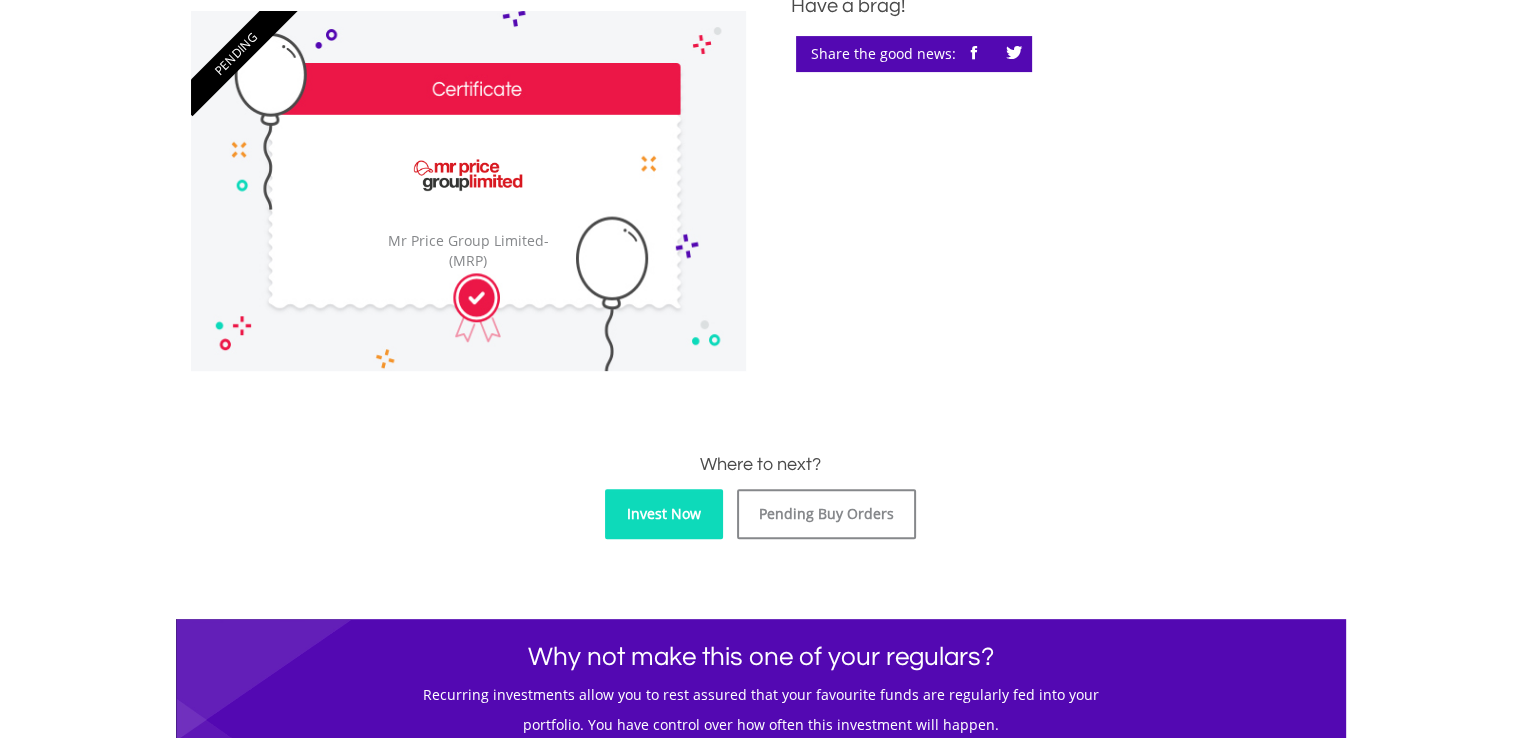
click at [708, 508] on link "Invest Now" at bounding box center [664, 514] width 118 height 50
